Goal: Information Seeking & Learning: Learn about a topic

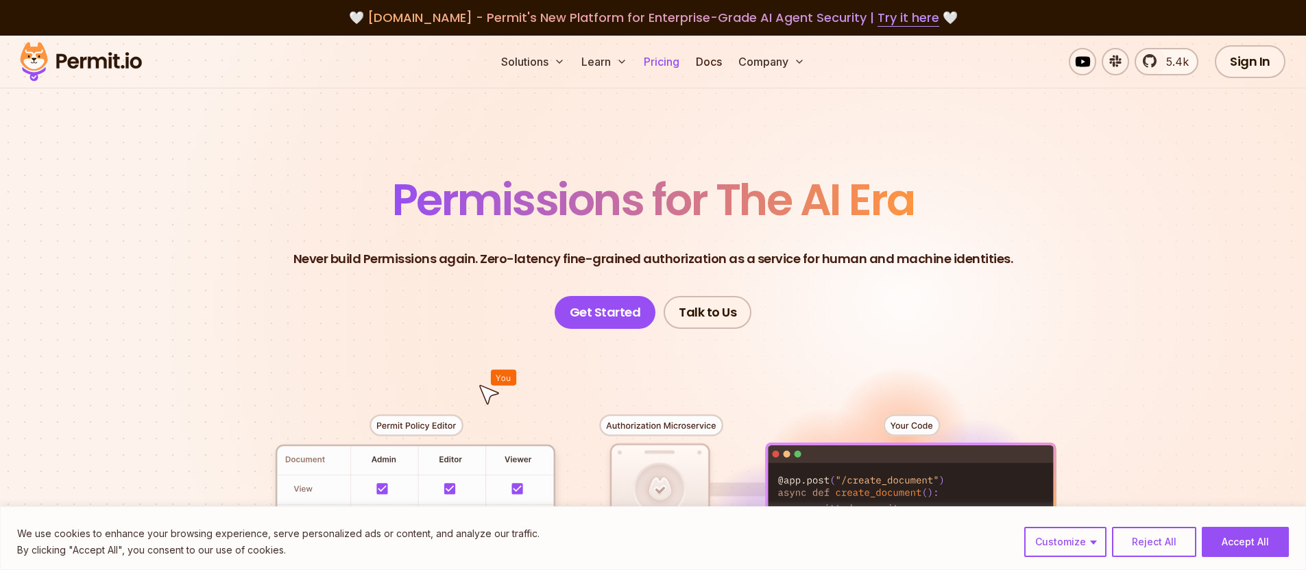
click at [663, 65] on link "Pricing" at bounding box center [661, 61] width 47 height 27
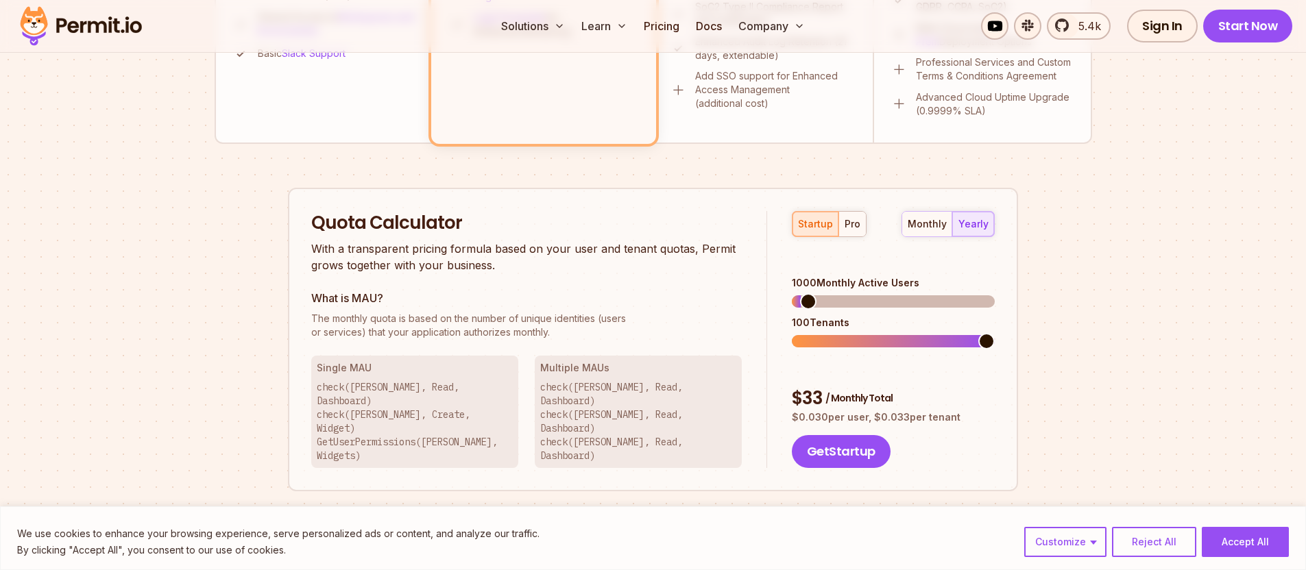
scroll to position [739, 0]
click at [927, 228] on div "monthly" at bounding box center [926, 226] width 39 height 14
click at [798, 338] on span at bounding box center [800, 342] width 16 height 16
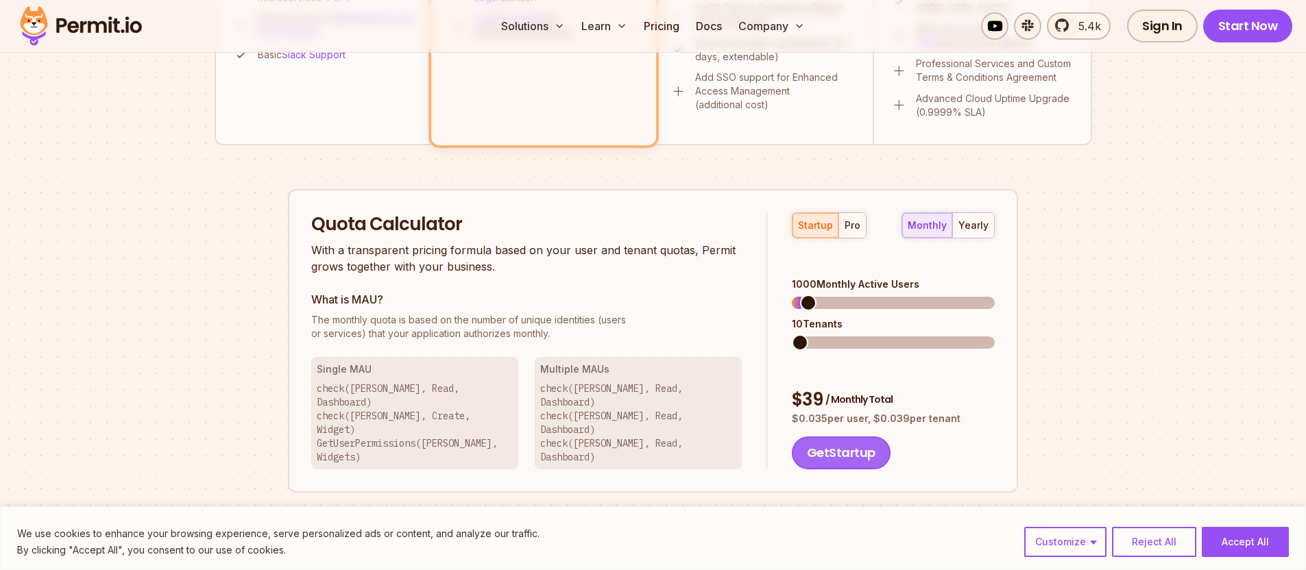
click at [842, 437] on button "Get Startup" at bounding box center [841, 453] width 99 height 33
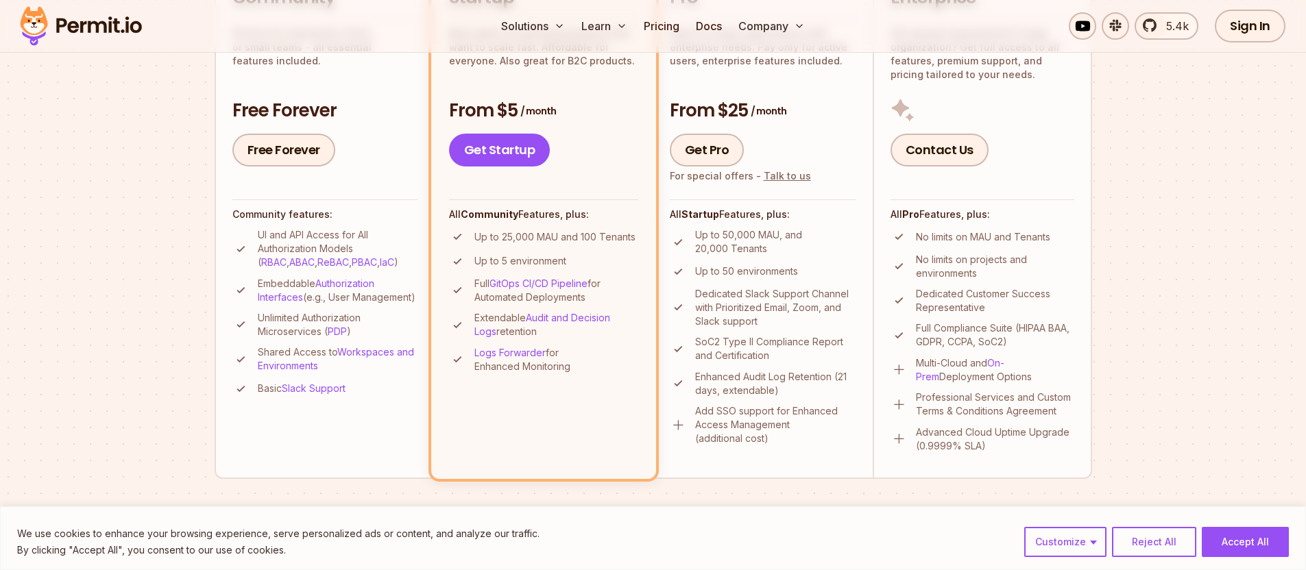
scroll to position [0, 0]
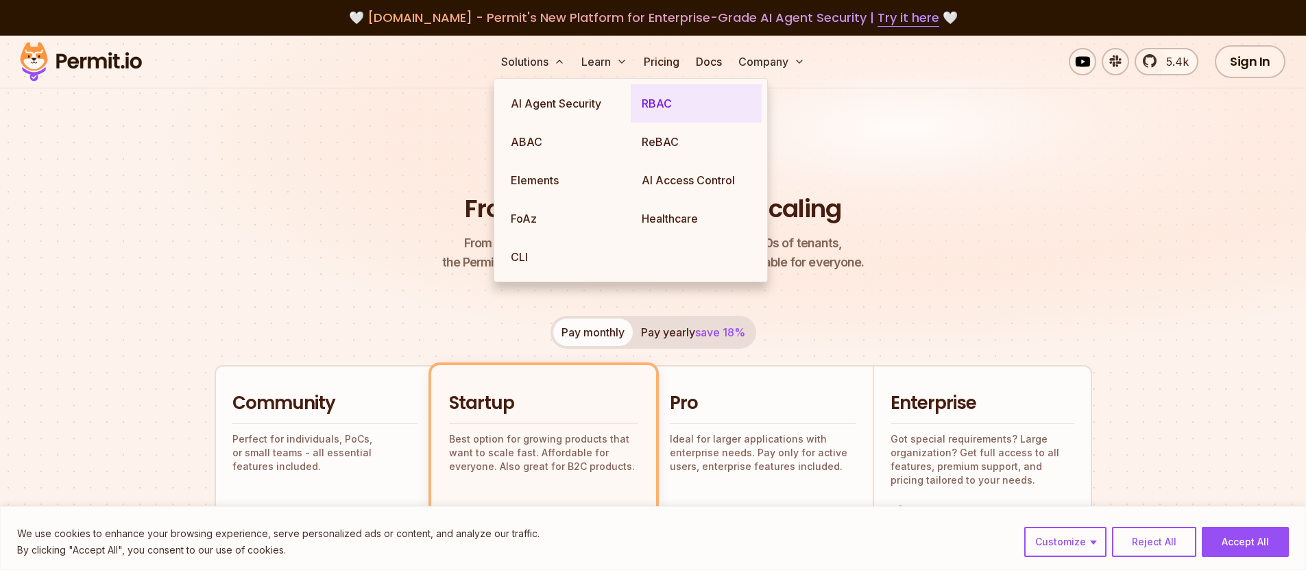
click at [663, 110] on link "RBAC" at bounding box center [696, 103] width 131 height 38
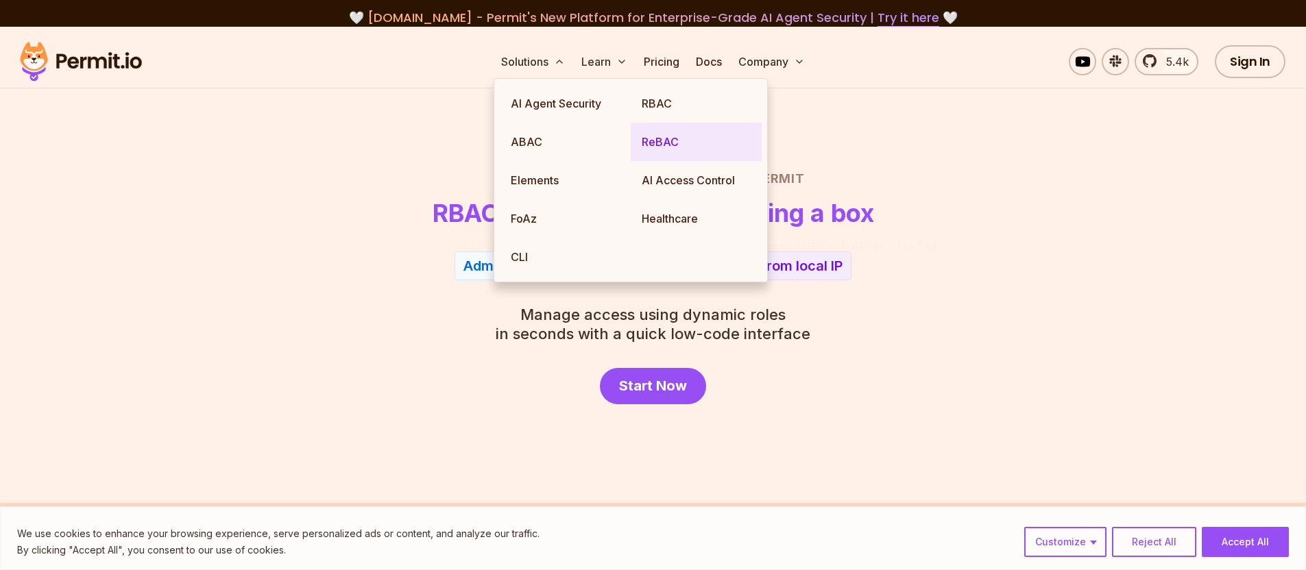
click at [656, 146] on link "ReBAC" at bounding box center [696, 142] width 131 height 38
